Goal: Browse casually: Explore the website without a specific task or goal

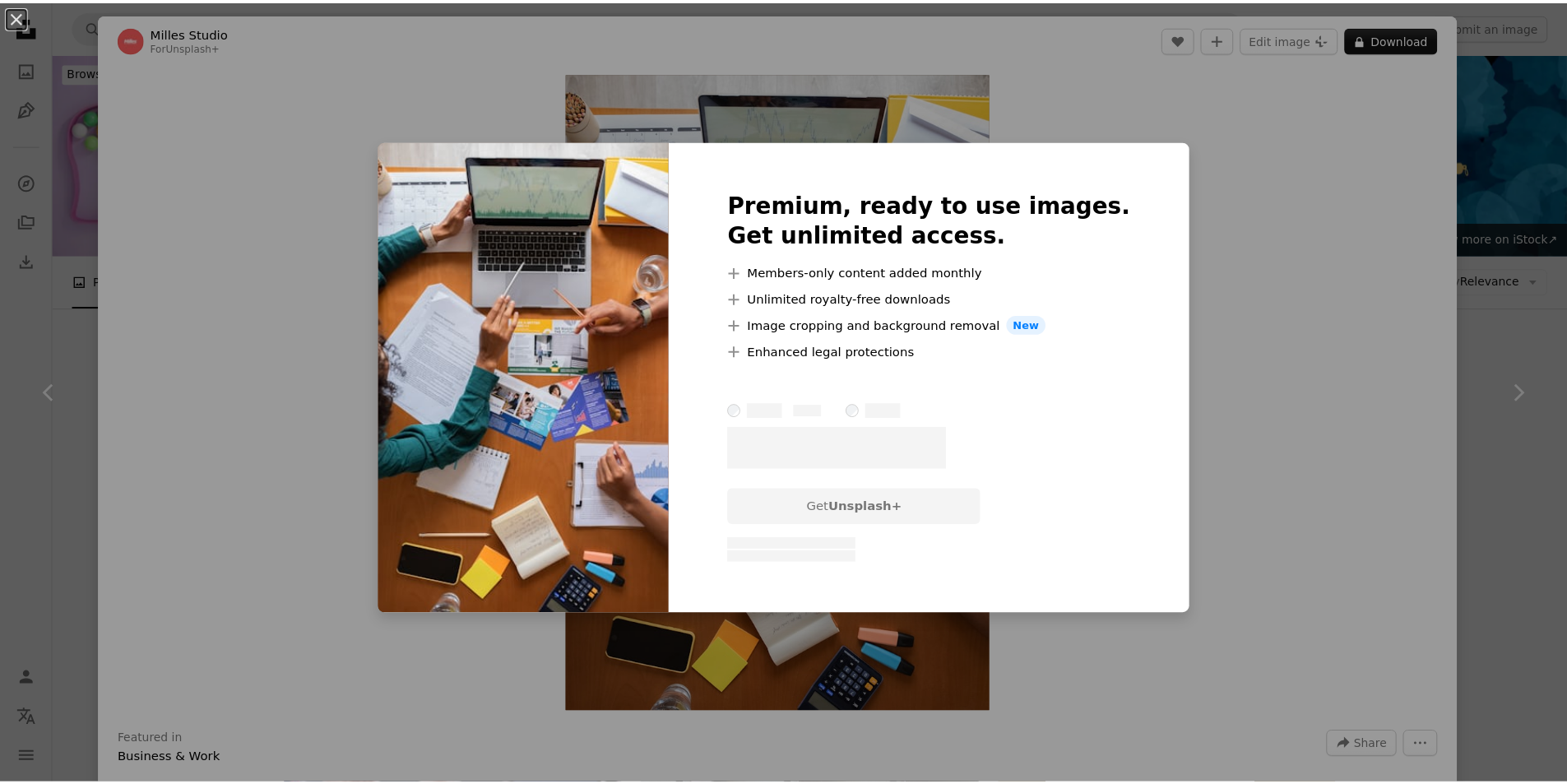
scroll to position [411, 0]
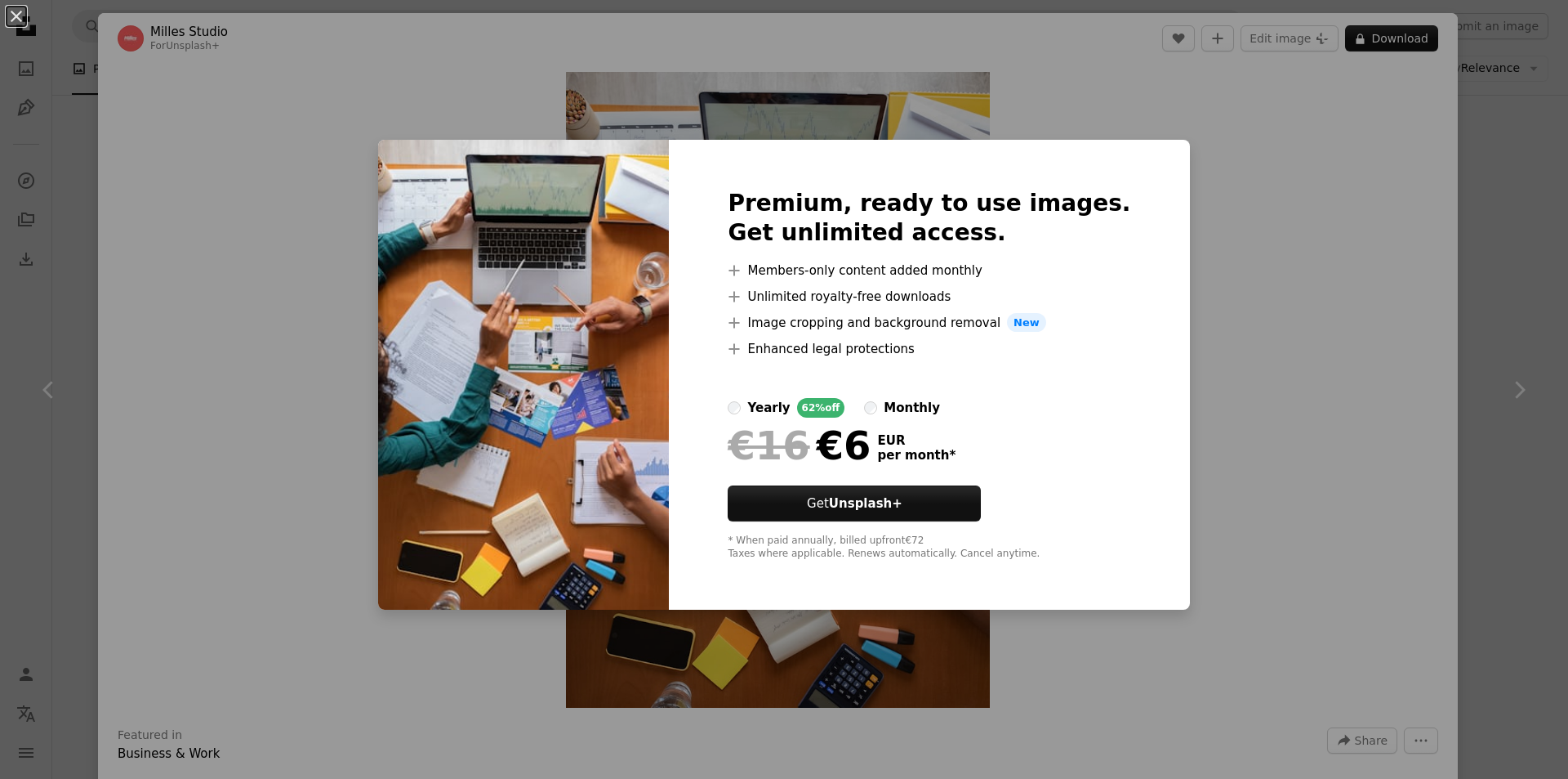
click at [1175, 362] on div "An X shape Premium, ready to use images. Get unlimited access. A plus sign Memb…" at bounding box center [784, 389] width 1568 height 779
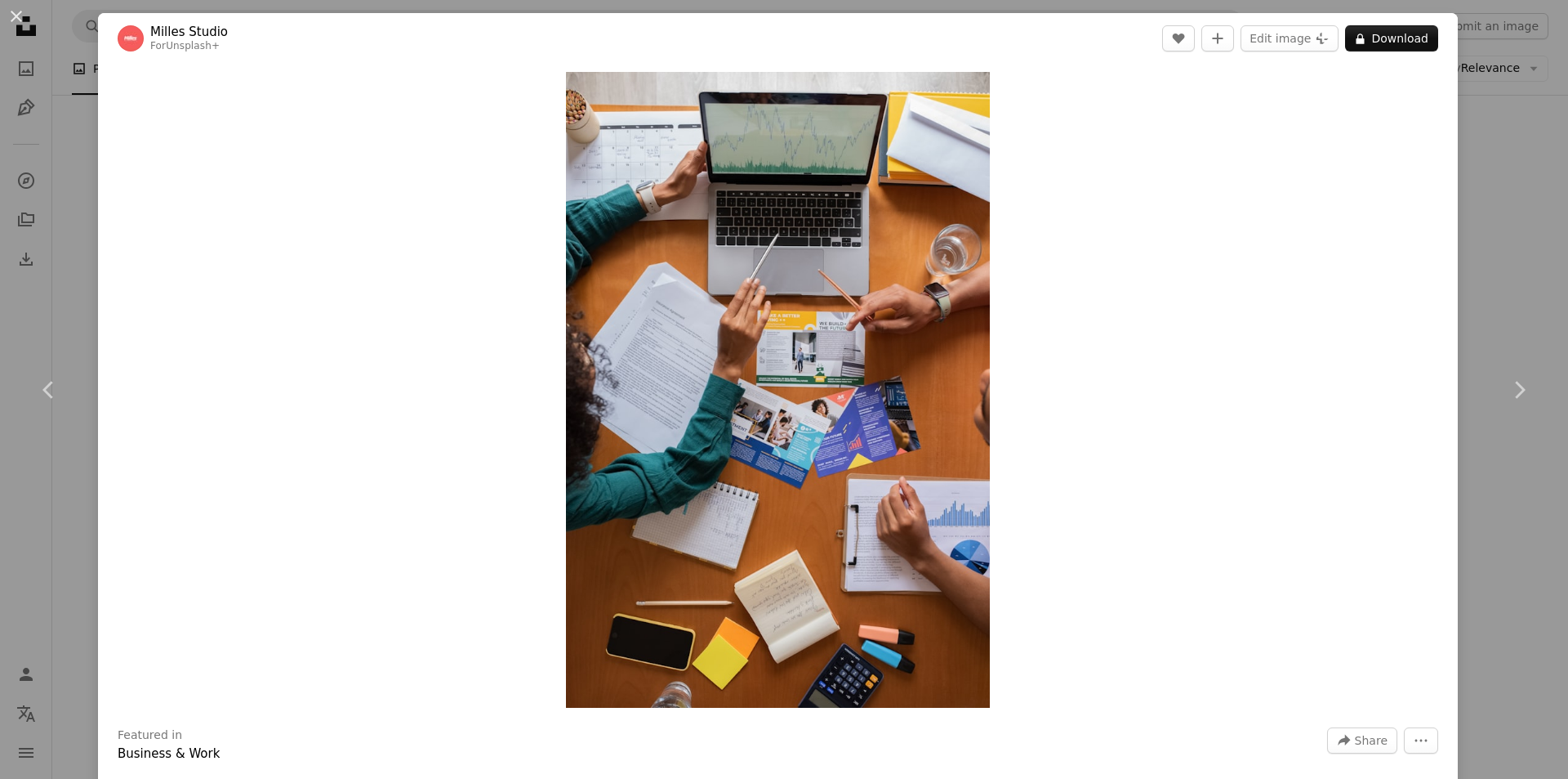
click at [1475, 89] on div "An X shape Chevron left Chevron right Milles Studio For Unsplash+ A heart A plu…" at bounding box center [784, 389] width 1568 height 779
